Goal: Use online tool/utility: Utilize a website feature to perform a specific function

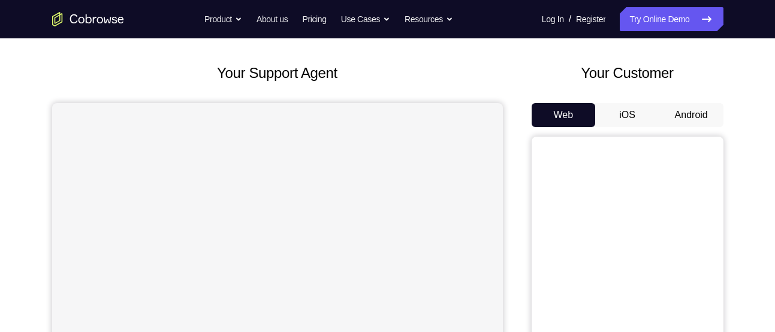
scroll to position [53, 0]
click at [628, 109] on button "iOS" at bounding box center [627, 114] width 64 height 24
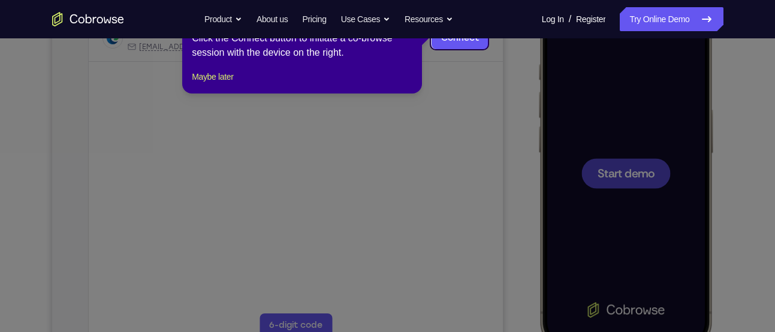
scroll to position [168, 0]
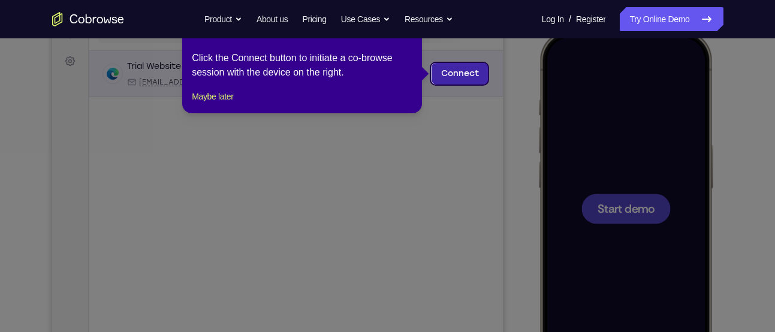
click at [464, 70] on link "Connect" at bounding box center [459, 74] width 57 height 22
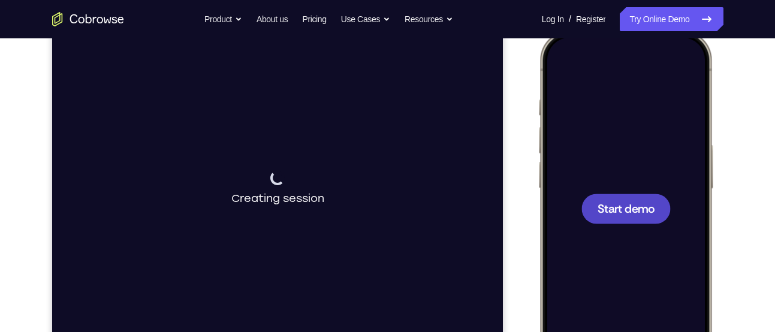
scroll to position [201, 0]
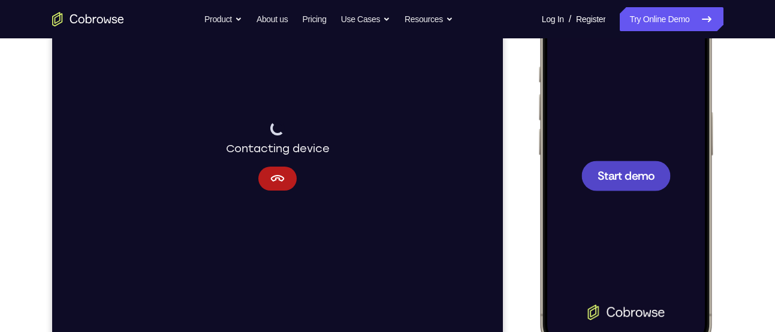
click at [617, 173] on span "Start demo" at bounding box center [625, 175] width 57 height 11
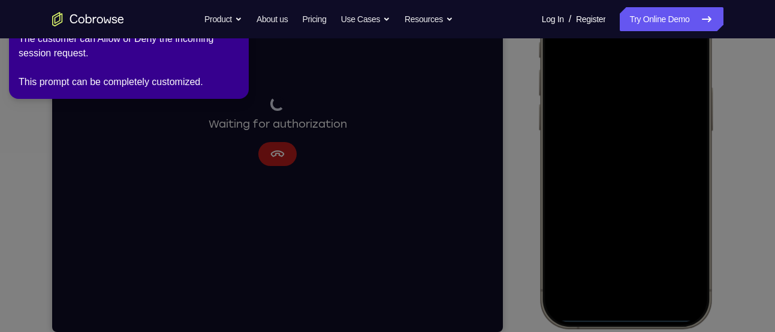
scroll to position [226, 0]
click at [522, 119] on icon at bounding box center [389, 163] width 789 height 337
drag, startPoint x: 522, startPoint y: 119, endPoint x: 764, endPoint y: 146, distance: 243.6
click at [764, 146] on icon at bounding box center [389, 163] width 789 height 337
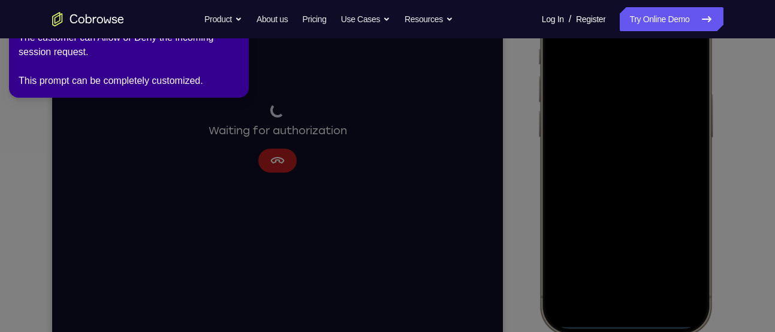
scroll to position [218, 0]
drag, startPoint x: 635, startPoint y: 329, endPoint x: 632, endPoint y: 271, distance: 57.6
click at [632, 271] on icon at bounding box center [389, 163] width 789 height 337
drag, startPoint x: 622, startPoint y: 325, endPoint x: 610, endPoint y: 246, distance: 80.0
click at [610, 246] on icon at bounding box center [389, 163] width 789 height 337
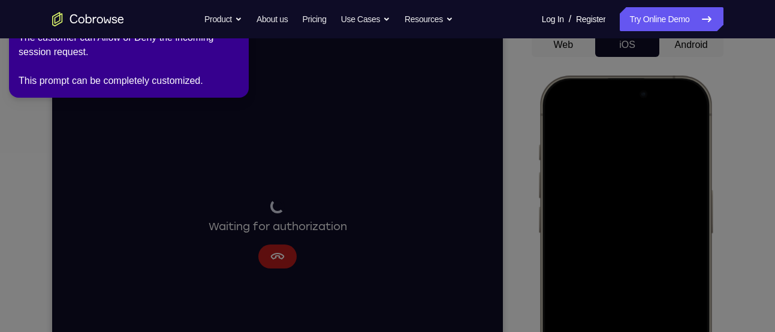
scroll to position [122, 0]
click at [684, 46] on icon at bounding box center [389, 163] width 789 height 337
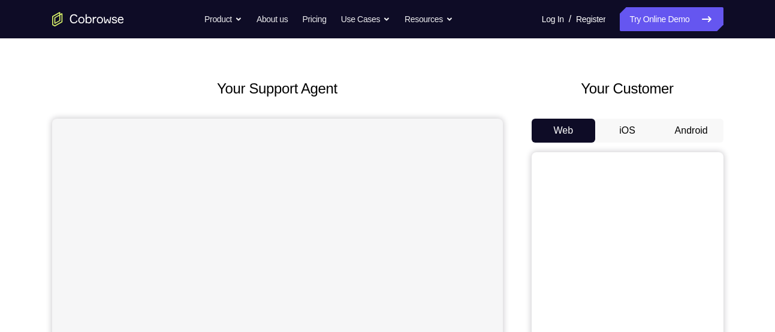
click at [705, 123] on button "Android" at bounding box center [691, 131] width 64 height 24
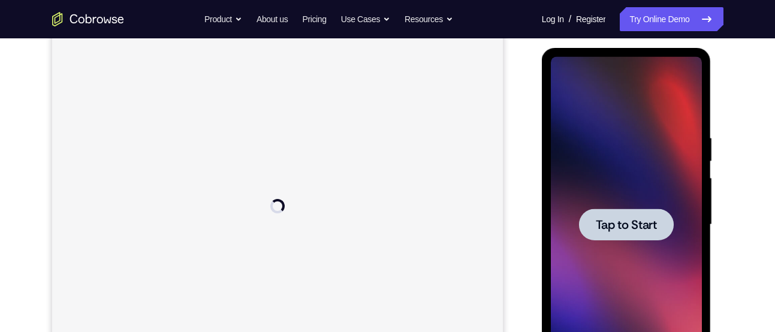
click at [735, 147] on div "Your Support Agent Your Customer Web iOS Android Next Steps We’d be happy to gi…" at bounding box center [387, 283] width 767 height 790
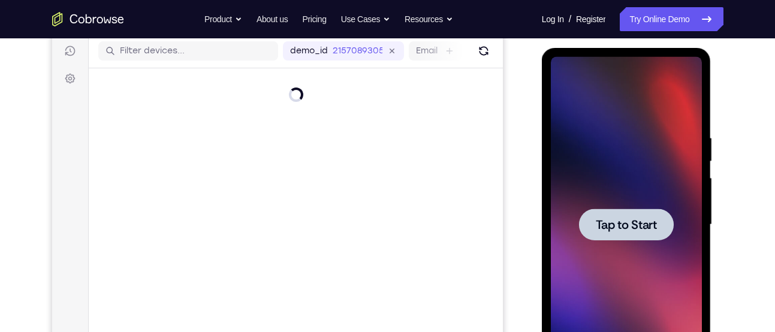
click at [642, 224] on span "Tap to Start" at bounding box center [626, 225] width 61 height 12
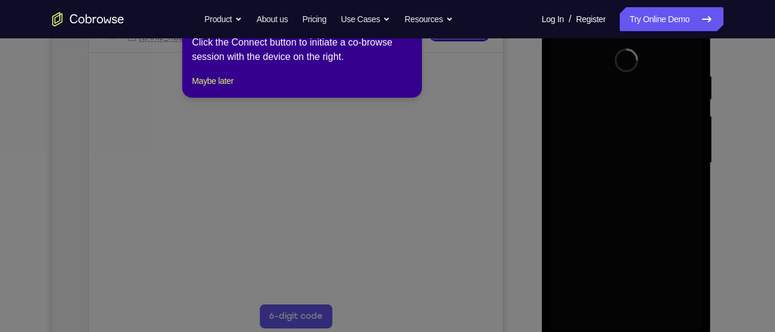
scroll to position [212, 0]
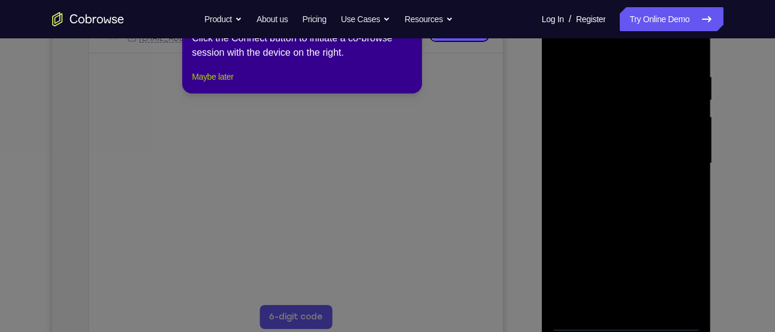
click at [209, 84] on button "Maybe later" at bounding box center [212, 77] width 41 height 14
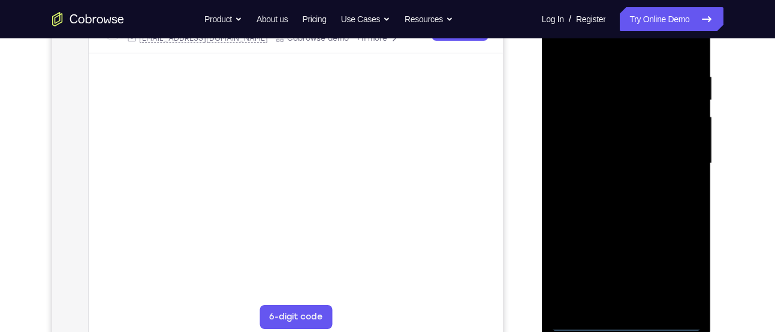
scroll to position [236, 0]
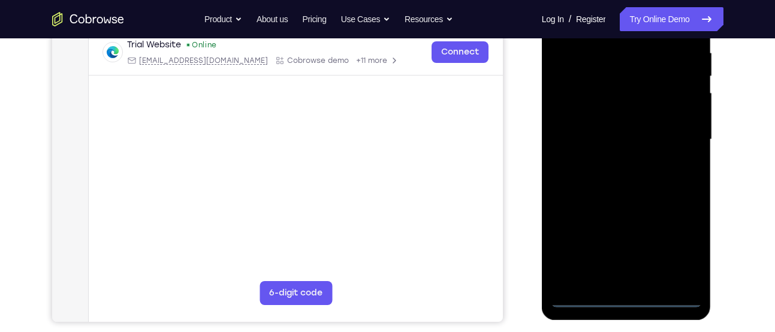
click at [626, 297] on div at bounding box center [626, 140] width 151 height 336
click at [678, 246] on div at bounding box center [626, 140] width 151 height 336
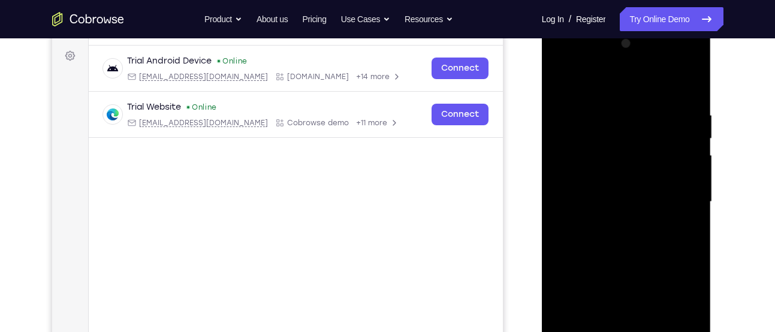
scroll to position [173, 0]
click at [566, 64] on div at bounding box center [626, 203] width 151 height 336
click at [676, 196] on div at bounding box center [626, 203] width 151 height 336
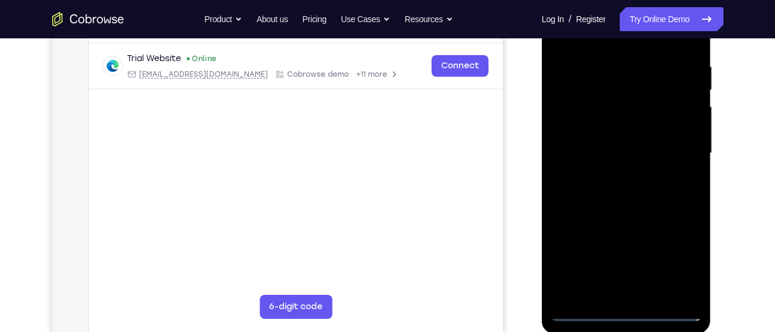
scroll to position [223, 0]
click at [614, 174] on div at bounding box center [626, 152] width 151 height 336
click at [639, 134] on div at bounding box center [626, 152] width 151 height 336
click at [635, 125] on div at bounding box center [626, 152] width 151 height 336
click at [641, 148] on div at bounding box center [626, 152] width 151 height 336
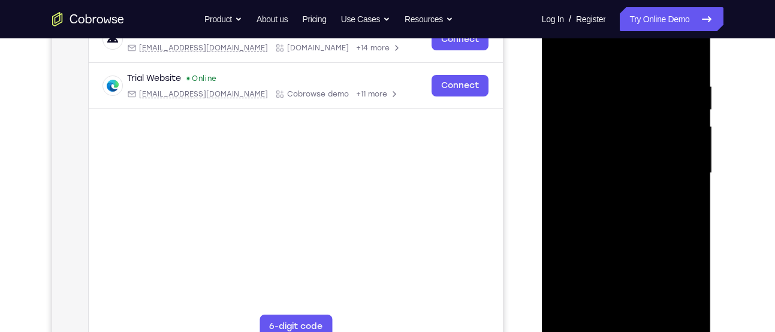
scroll to position [201, 0]
click at [690, 69] on div at bounding box center [626, 174] width 151 height 336
click at [611, 84] on div at bounding box center [626, 174] width 151 height 336
click at [697, 160] on div at bounding box center [626, 174] width 151 height 336
click at [689, 153] on div at bounding box center [626, 174] width 151 height 336
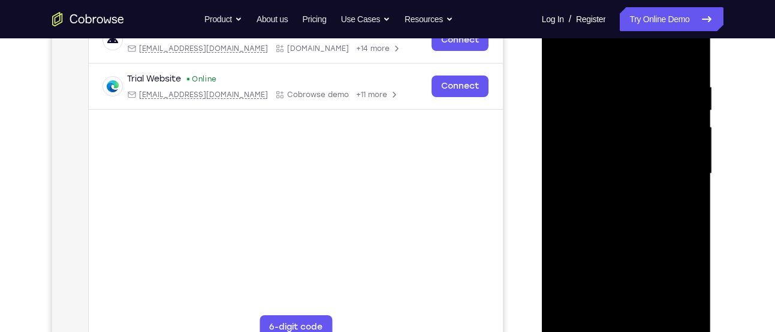
click at [696, 146] on div at bounding box center [626, 174] width 151 height 336
drag, startPoint x: 609, startPoint y: 58, endPoint x: 592, endPoint y: -2, distance: 62.4
click at [592, 0] on div at bounding box center [627, 175] width 170 height 357
click at [662, 56] on div at bounding box center [626, 174] width 151 height 336
click at [689, 55] on div at bounding box center [626, 174] width 151 height 336
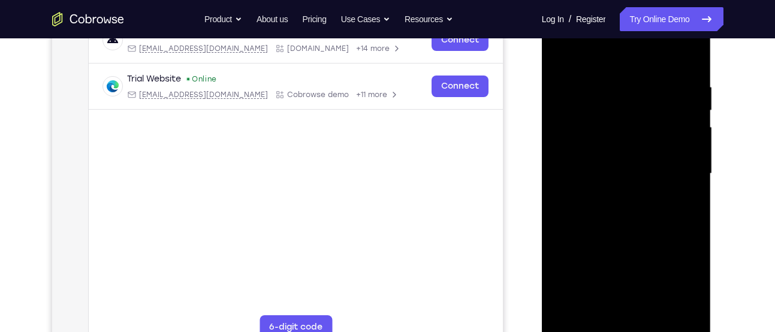
click at [657, 316] on div at bounding box center [626, 174] width 151 height 336
click at [639, 239] on div at bounding box center [626, 174] width 151 height 336
click at [626, 152] on div at bounding box center [626, 174] width 151 height 336
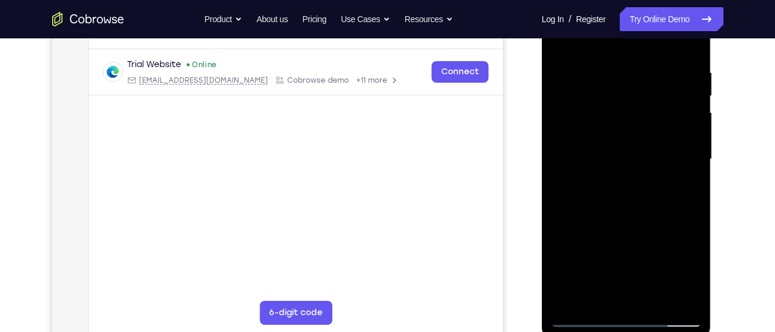
scroll to position [216, 0]
click at [587, 318] on div at bounding box center [626, 159] width 151 height 336
click at [610, 167] on div at bounding box center [626, 159] width 151 height 336
click at [582, 316] on div at bounding box center [626, 159] width 151 height 336
drag, startPoint x: 633, startPoint y: 222, endPoint x: 620, endPoint y: 126, distance: 96.7
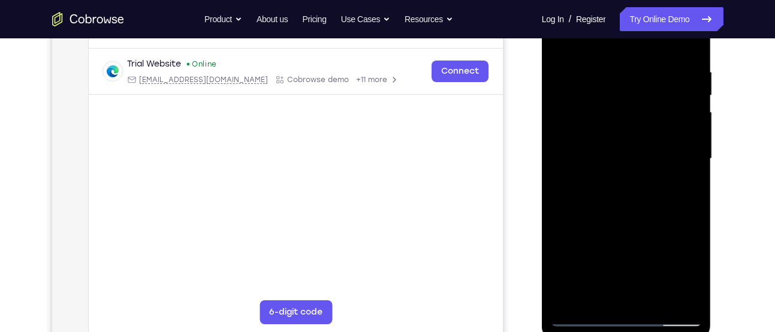
click at [620, 126] on div at bounding box center [626, 159] width 151 height 336
drag, startPoint x: 630, startPoint y: 222, endPoint x: 627, endPoint y: 132, distance: 89.9
click at [627, 132] on div at bounding box center [626, 159] width 151 height 336
click at [630, 193] on div at bounding box center [626, 159] width 151 height 336
drag, startPoint x: 672, startPoint y: 155, endPoint x: 674, endPoint y: 205, distance: 49.8
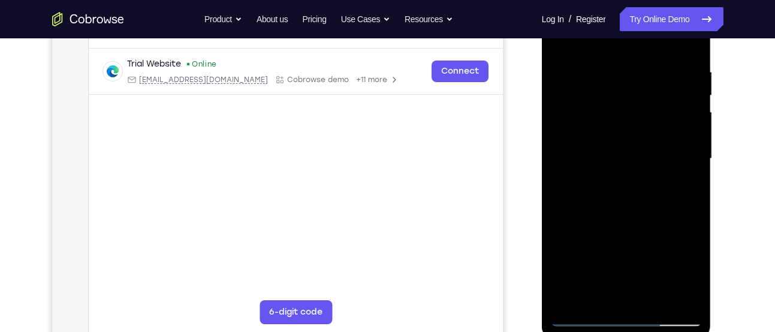
click at [674, 205] on div at bounding box center [626, 159] width 151 height 336
drag, startPoint x: 664, startPoint y: 135, endPoint x: 668, endPoint y: 204, distance: 69.0
click at [668, 204] on div at bounding box center [626, 159] width 151 height 336
drag, startPoint x: 661, startPoint y: 105, endPoint x: 663, endPoint y: 147, distance: 42.0
click at [663, 147] on div at bounding box center [626, 159] width 151 height 336
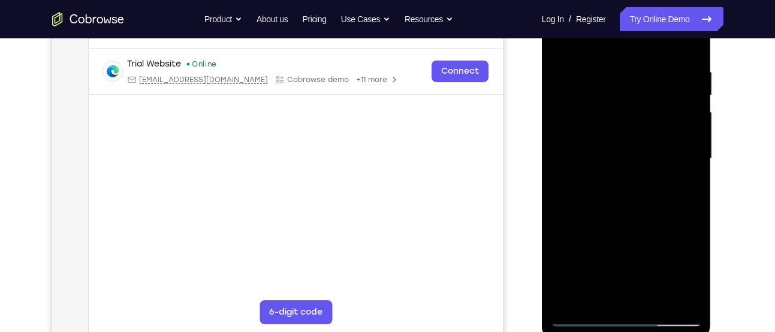
drag, startPoint x: 671, startPoint y: 197, endPoint x: 669, endPoint y: 96, distance: 100.1
click at [669, 96] on div at bounding box center [626, 159] width 151 height 336
drag, startPoint x: 669, startPoint y: 177, endPoint x: 669, endPoint y: 120, distance: 56.9
click at [669, 120] on div at bounding box center [626, 159] width 151 height 336
click at [604, 201] on div at bounding box center [626, 159] width 151 height 336
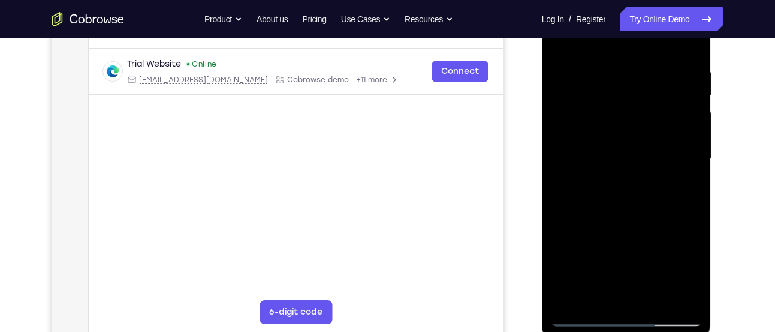
click at [624, 271] on div at bounding box center [626, 159] width 151 height 336
click at [588, 316] on div at bounding box center [626, 159] width 151 height 336
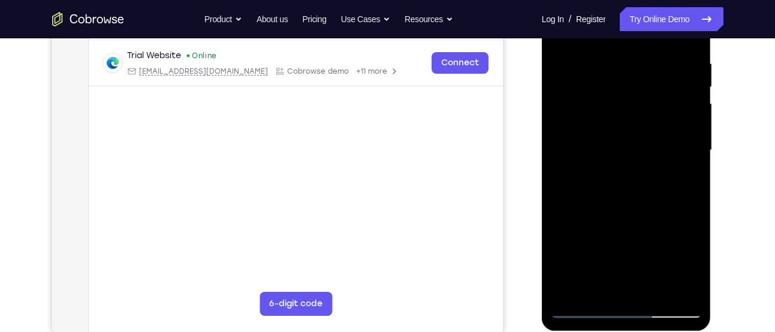
scroll to position [225, 0]
click at [633, 192] on div at bounding box center [626, 150] width 151 height 336
drag, startPoint x: 636, startPoint y: 240, endPoint x: 613, endPoint y: 258, distance: 29.4
click at [613, 258] on div at bounding box center [626, 150] width 151 height 336
click at [583, 310] on div at bounding box center [626, 150] width 151 height 336
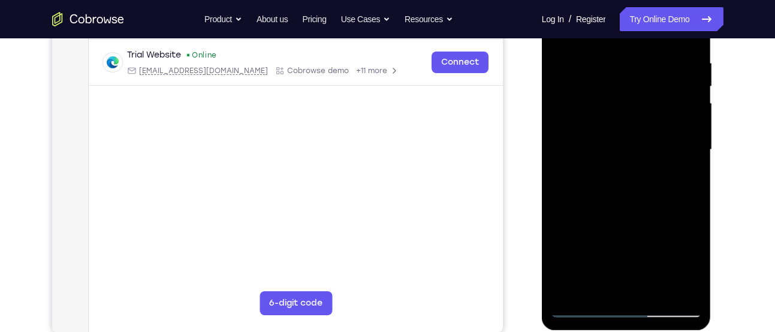
click at [616, 187] on div at bounding box center [626, 150] width 151 height 336
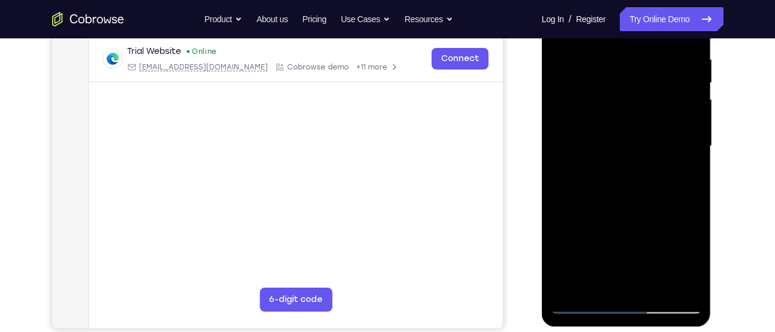
scroll to position [230, 0]
click at [622, 53] on div at bounding box center [626, 146] width 151 height 336
click at [637, 176] on div at bounding box center [626, 146] width 151 height 336
click at [674, 242] on div at bounding box center [626, 146] width 151 height 336
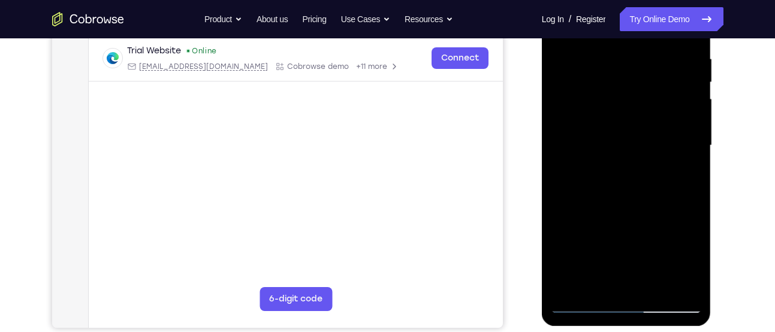
click at [656, 231] on div at bounding box center [626, 146] width 151 height 336
click at [648, 202] on div at bounding box center [626, 146] width 151 height 336
click at [612, 189] on div at bounding box center [626, 146] width 151 height 336
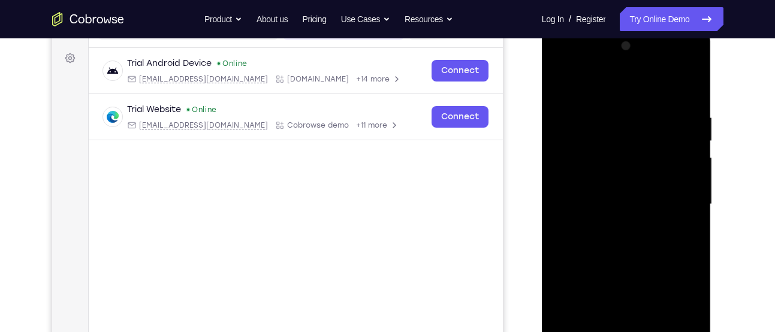
click at [632, 103] on div at bounding box center [626, 205] width 151 height 336
click at [654, 104] on div at bounding box center [626, 205] width 151 height 336
click at [596, 117] on div at bounding box center [626, 205] width 151 height 336
click at [660, 98] on div at bounding box center [626, 205] width 151 height 336
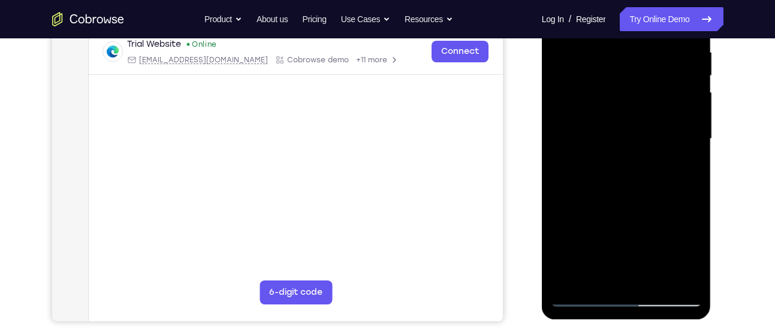
scroll to position [245, 0]
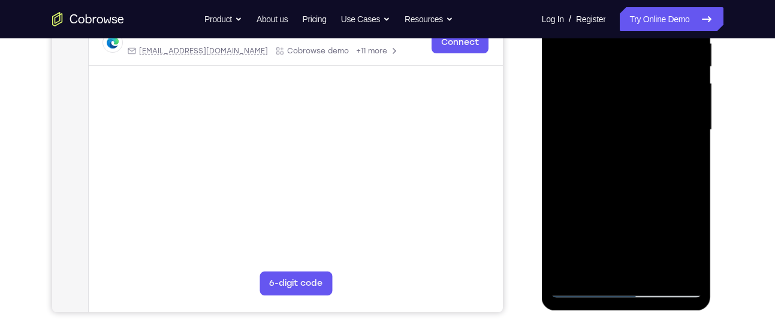
click at [573, 200] on div at bounding box center [626, 130] width 151 height 336
click at [624, 267] on div at bounding box center [626, 130] width 151 height 336
click at [595, 265] on div at bounding box center [626, 130] width 151 height 336
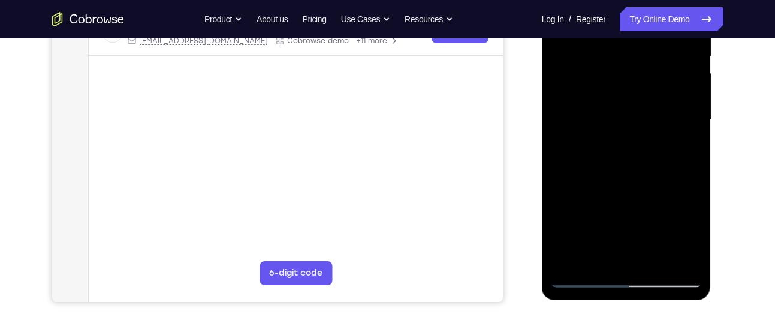
scroll to position [256, 0]
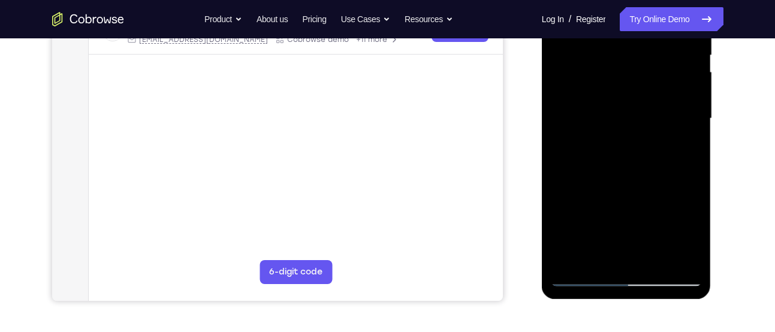
drag, startPoint x: 639, startPoint y: 207, endPoint x: 624, endPoint y: 165, distance: 43.8
drag, startPoint x: 624, startPoint y: 165, endPoint x: 645, endPoint y: 139, distance: 33.7
click at [645, 139] on div at bounding box center [626, 119] width 151 height 336
drag, startPoint x: 627, startPoint y: 225, endPoint x: 618, endPoint y: 158, distance: 67.8
click at [618, 158] on div at bounding box center [626, 119] width 151 height 336
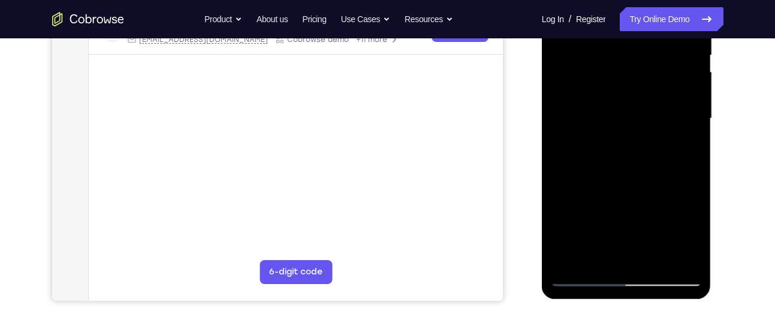
click at [562, 224] on div at bounding box center [626, 119] width 151 height 336
click at [686, 138] on div at bounding box center [626, 119] width 151 height 336
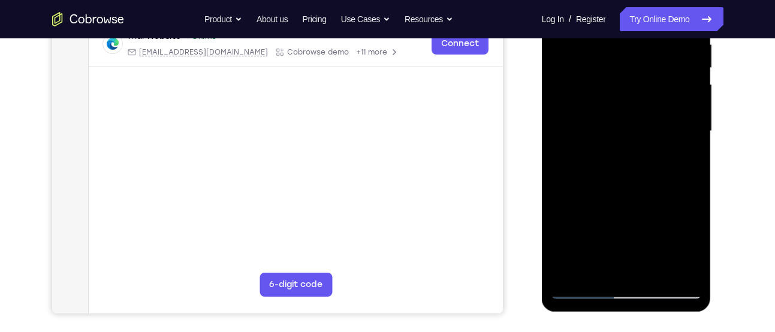
scroll to position [233, 0]
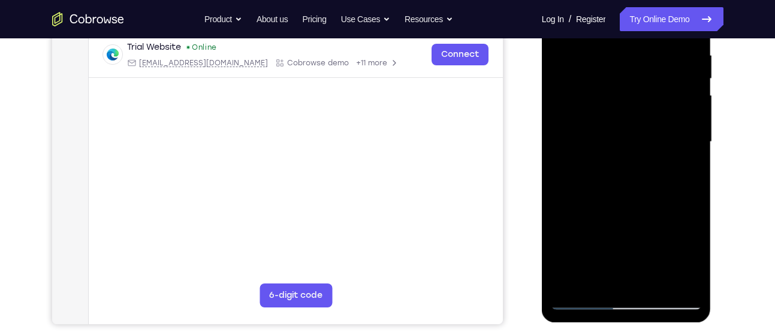
click at [581, 300] on div at bounding box center [626, 142] width 151 height 336
click at [581, 297] on div at bounding box center [626, 142] width 151 height 336
drag, startPoint x: 656, startPoint y: 121, endPoint x: 654, endPoint y: 229, distance: 107.9
click at [654, 229] on div at bounding box center [626, 142] width 151 height 336
drag, startPoint x: 648, startPoint y: 145, endPoint x: 642, endPoint y: 229, distance: 84.1
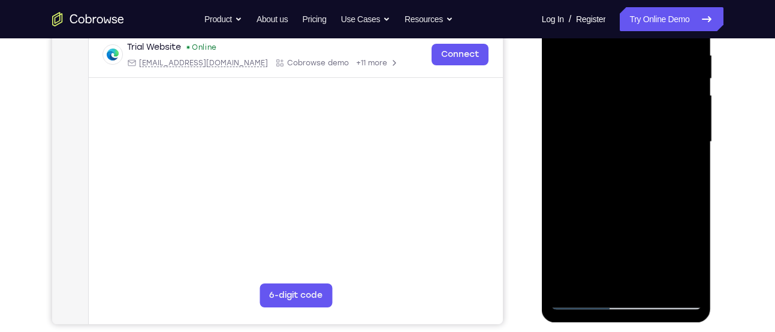
click at [642, 229] on div at bounding box center [626, 142] width 151 height 336
drag, startPoint x: 641, startPoint y: 126, endPoint x: 637, endPoint y: 189, distance: 62.5
click at [637, 189] on div at bounding box center [626, 142] width 151 height 336
click at [647, 59] on div at bounding box center [626, 142] width 151 height 336
click at [629, 121] on div at bounding box center [626, 142] width 151 height 336
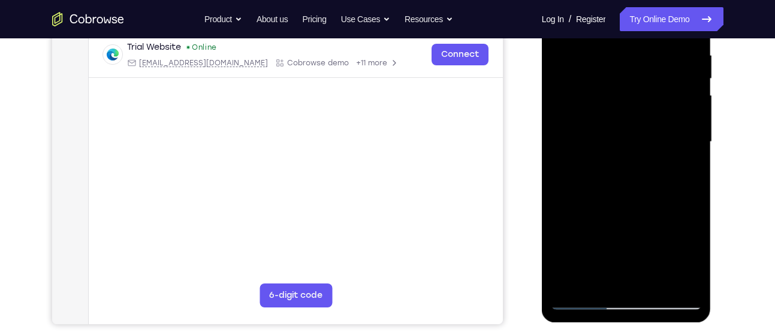
drag, startPoint x: 665, startPoint y: 67, endPoint x: 592, endPoint y: 68, distance: 73.1
click at [592, 68] on div at bounding box center [626, 142] width 151 height 336
drag, startPoint x: 646, startPoint y: 74, endPoint x: 584, endPoint y: 73, distance: 61.7
click at [584, 73] on div at bounding box center [626, 142] width 151 height 336
drag, startPoint x: 650, startPoint y: 68, endPoint x: 582, endPoint y: 73, distance: 68.4
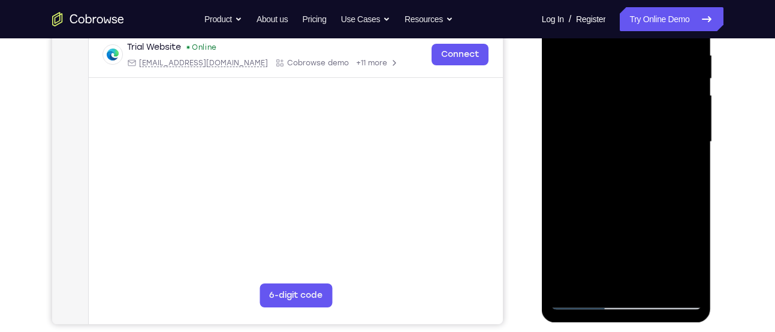
click at [582, 73] on div at bounding box center [626, 142] width 151 height 336
drag, startPoint x: 663, startPoint y: 71, endPoint x: 556, endPoint y: 90, distance: 109.5
click at [556, 90] on div at bounding box center [626, 142] width 151 height 336
drag, startPoint x: 584, startPoint y: 77, endPoint x: 777, endPoint y: 48, distance: 194.5
click at [713, 48] on html "Online web based iOS Simulators and Android Emulators. Run iPhone, iPad, Mobile…" at bounding box center [627, 145] width 171 height 360
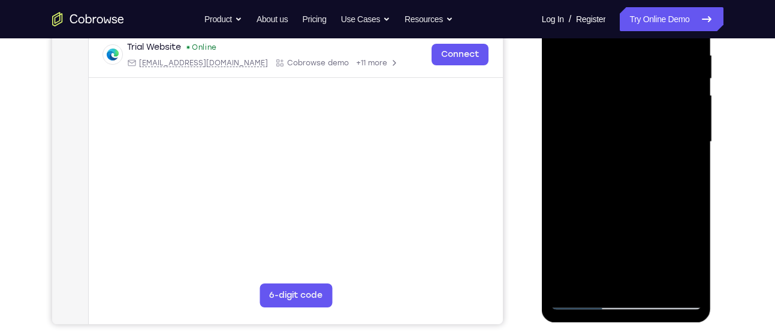
drag, startPoint x: 657, startPoint y: 68, endPoint x: 605, endPoint y: 73, distance: 53.0
click at [605, 73] on div at bounding box center [626, 142] width 151 height 336
click at [687, 80] on div at bounding box center [626, 142] width 151 height 336
click at [572, 81] on div at bounding box center [626, 142] width 151 height 336
click at [567, 138] on div at bounding box center [626, 142] width 151 height 336
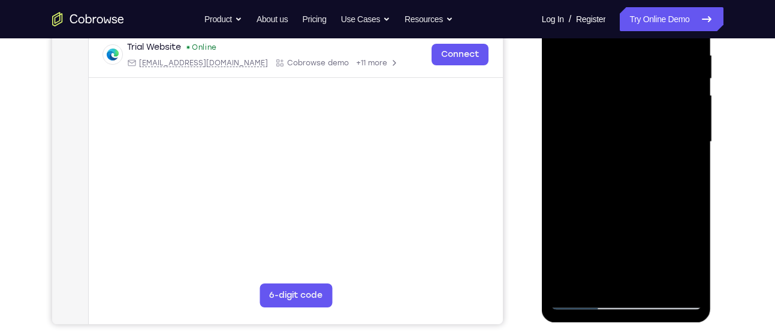
click at [587, 239] on div at bounding box center [626, 142] width 151 height 336
click at [588, 236] on div at bounding box center [626, 142] width 151 height 336
click at [581, 98] on div at bounding box center [626, 142] width 151 height 336
click at [683, 105] on div at bounding box center [626, 142] width 151 height 336
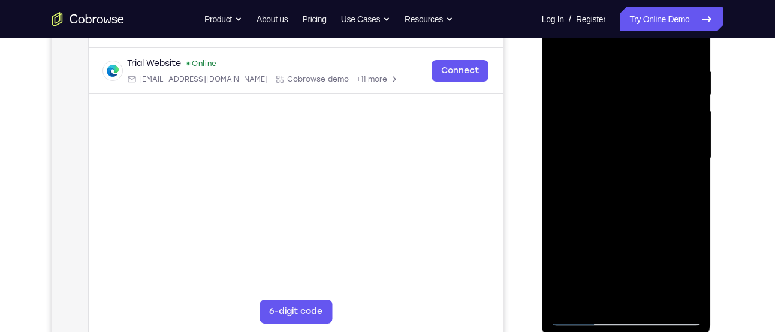
scroll to position [216, 0]
click at [642, 62] on div at bounding box center [626, 160] width 151 height 336
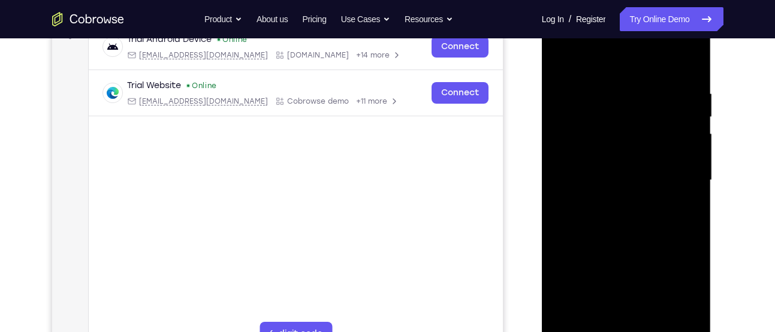
scroll to position [194, 0]
click at [557, 61] on div at bounding box center [626, 182] width 151 height 336
click at [562, 60] on div at bounding box center [626, 182] width 151 height 336
click at [562, 61] on div at bounding box center [626, 182] width 151 height 336
click at [697, 55] on div at bounding box center [626, 182] width 151 height 336
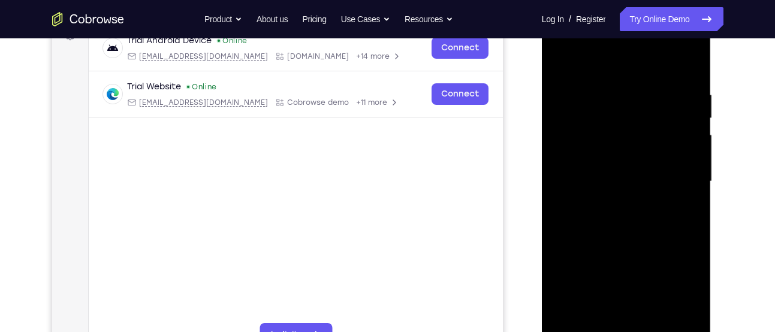
drag, startPoint x: 644, startPoint y: 204, endPoint x: 640, endPoint y: 128, distance: 76.2
click at [640, 128] on div at bounding box center [626, 182] width 151 height 336
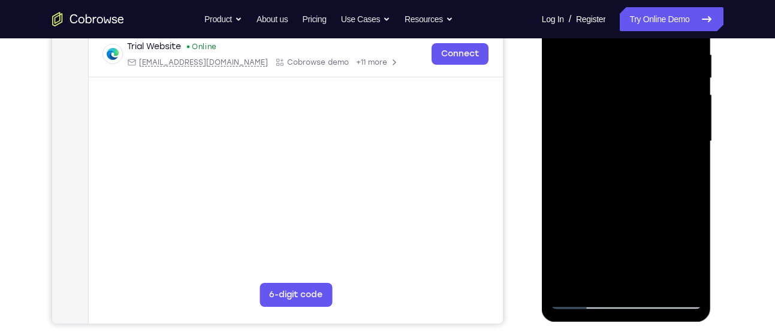
scroll to position [234, 0]
click at [585, 298] on div at bounding box center [626, 141] width 151 height 336
drag, startPoint x: 624, startPoint y: 225, endPoint x: 595, endPoint y: 128, distance: 101.3
click at [595, 128] on div at bounding box center [626, 141] width 151 height 336
drag, startPoint x: 610, startPoint y: 204, endPoint x: 611, endPoint y: 63, distance: 141.4
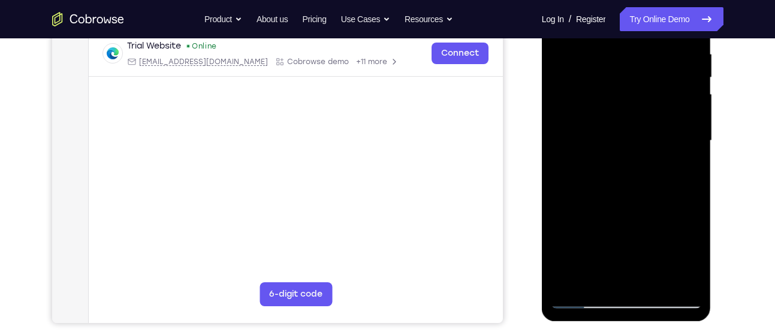
click at [611, 63] on div at bounding box center [626, 141] width 151 height 336
drag, startPoint x: 638, startPoint y: 173, endPoint x: 630, endPoint y: 76, distance: 97.4
click at [630, 76] on div at bounding box center [626, 141] width 151 height 336
drag, startPoint x: 652, startPoint y: 215, endPoint x: 652, endPoint y: 140, distance: 74.9
click at [652, 140] on div at bounding box center [626, 141] width 151 height 336
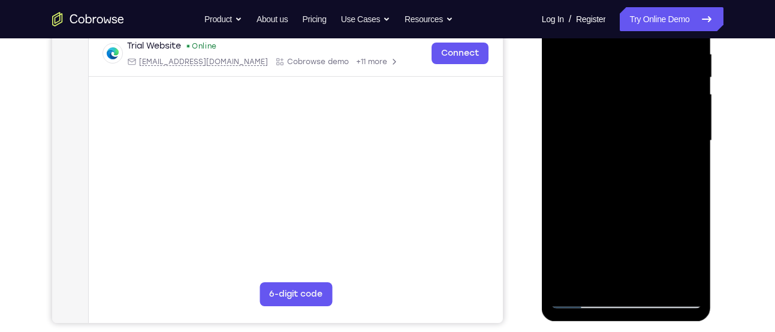
click at [651, 278] on div at bounding box center [626, 141] width 151 height 336
click at [584, 297] on div at bounding box center [626, 141] width 151 height 336
drag, startPoint x: 607, startPoint y: 111, endPoint x: 609, endPoint y: 152, distance: 41.4
click at [609, 152] on div at bounding box center [626, 141] width 151 height 336
click at [597, 277] on div at bounding box center [626, 141] width 151 height 336
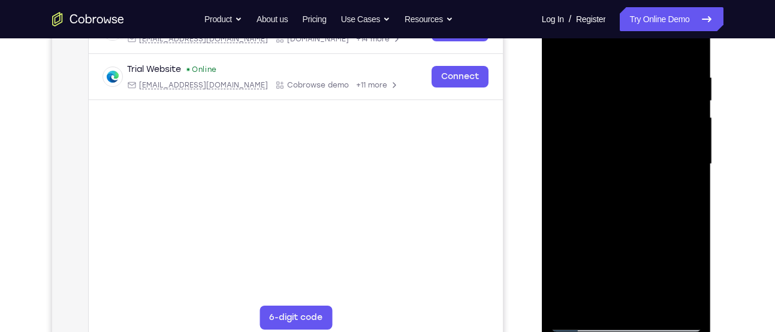
scroll to position [210, 0]
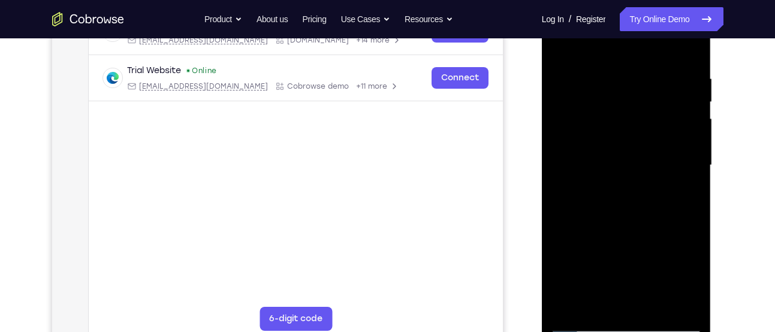
click at [675, 43] on div at bounding box center [626, 166] width 151 height 336
click at [596, 67] on div at bounding box center [626, 166] width 151 height 336
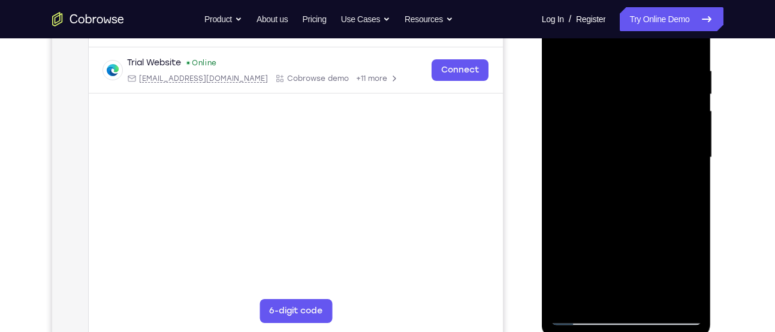
scroll to position [218, 0]
click at [583, 245] on div at bounding box center [626, 157] width 151 height 336
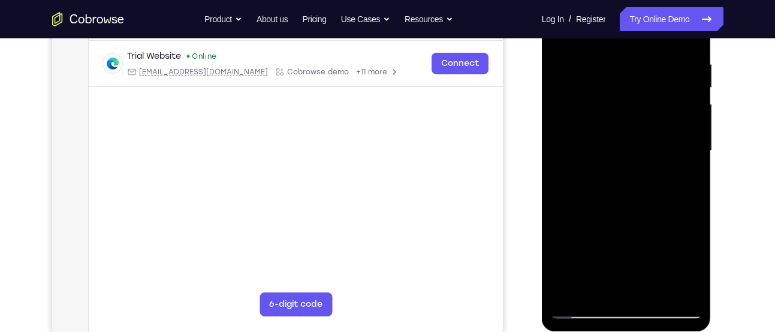
scroll to position [225, 0]
click at [692, 158] on div at bounding box center [626, 151] width 151 height 336
click at [691, 159] on div at bounding box center [626, 151] width 151 height 336
click at [557, 156] on div at bounding box center [626, 151] width 151 height 336
click at [692, 159] on div at bounding box center [626, 151] width 151 height 336
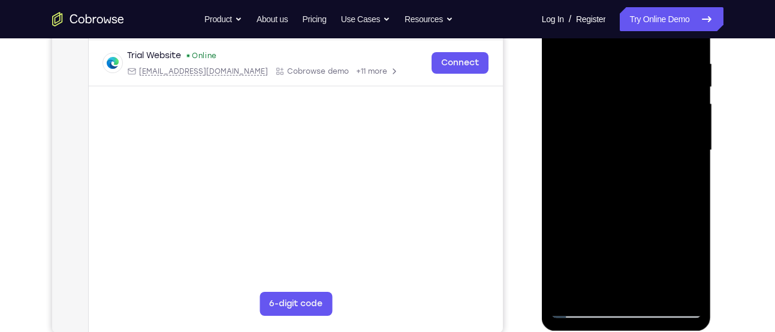
click at [692, 159] on div at bounding box center [626, 151] width 151 height 336
click at [690, 159] on div at bounding box center [626, 151] width 151 height 336
click at [562, 159] on div at bounding box center [626, 151] width 151 height 336
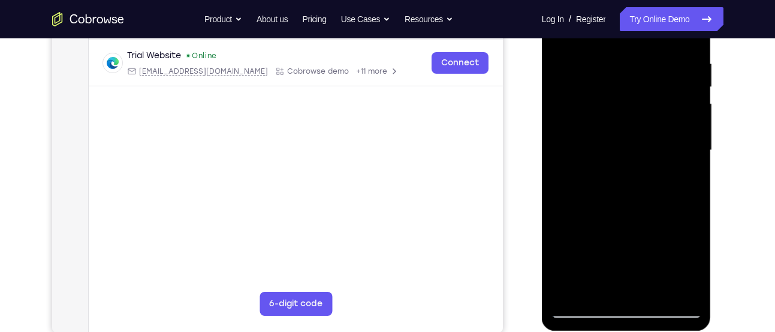
click at [558, 156] on div at bounding box center [626, 151] width 151 height 336
click at [695, 156] on div at bounding box center [626, 151] width 151 height 336
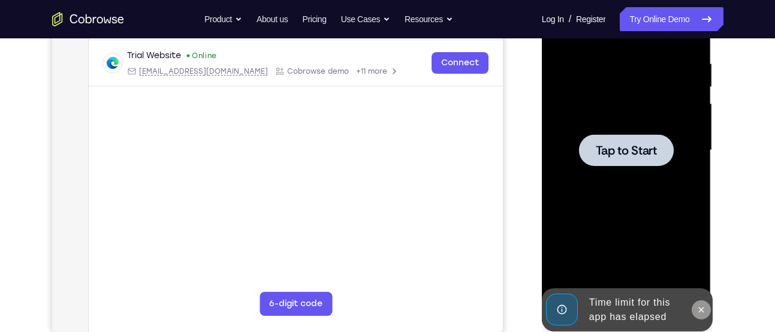
click at [700, 306] on icon at bounding box center [701, 310] width 10 height 10
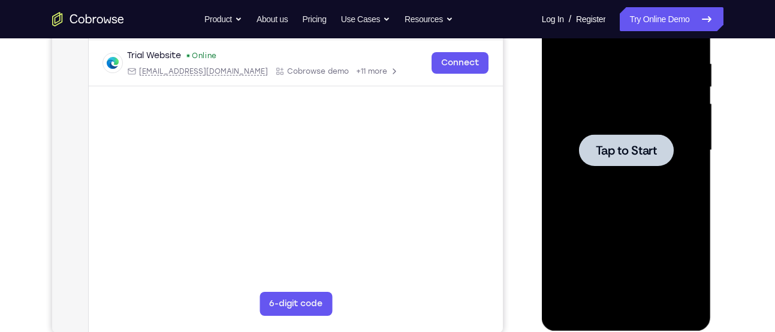
click at [636, 134] on div at bounding box center [626, 150] width 95 height 32
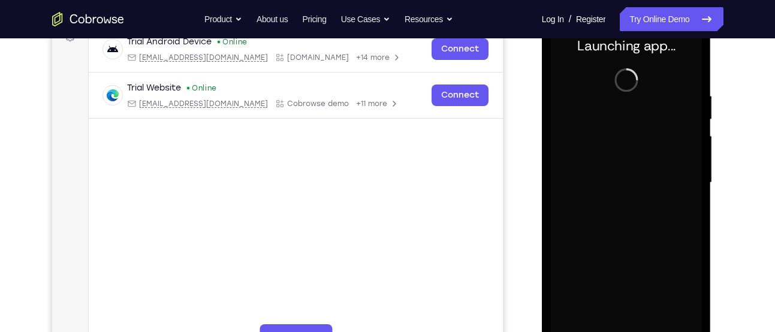
scroll to position [186, 0]
